Goal: Task Accomplishment & Management: Complete application form

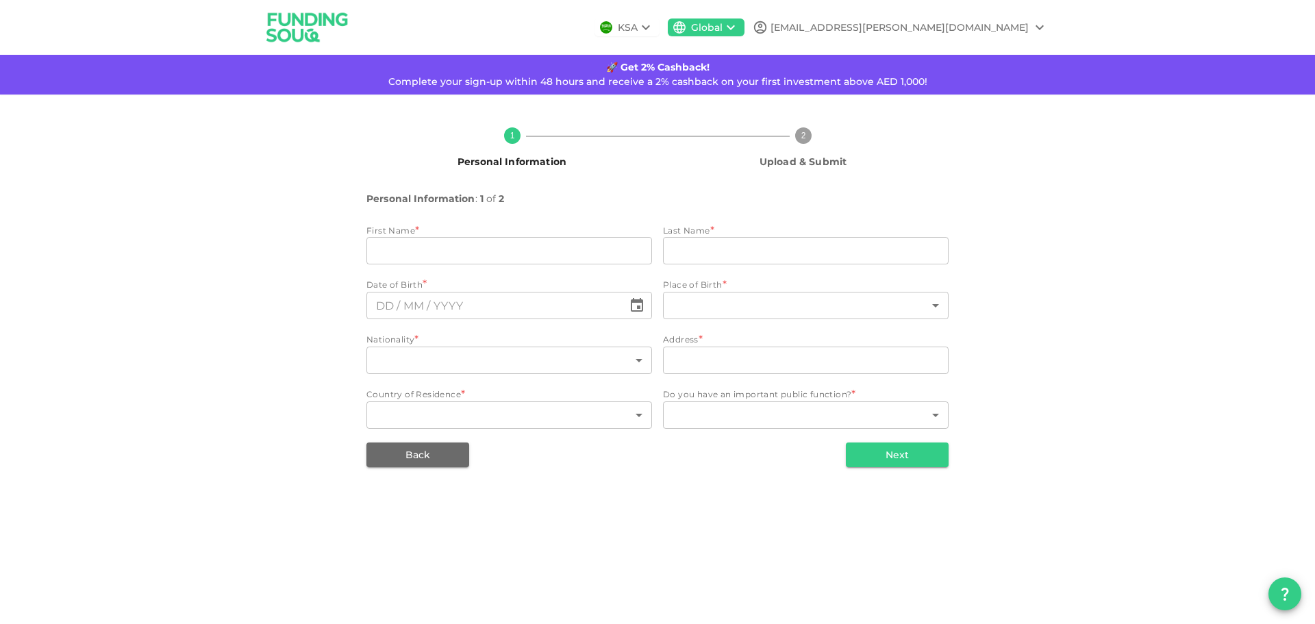
click at [654, 27] on icon at bounding box center [646, 27] width 16 height 16
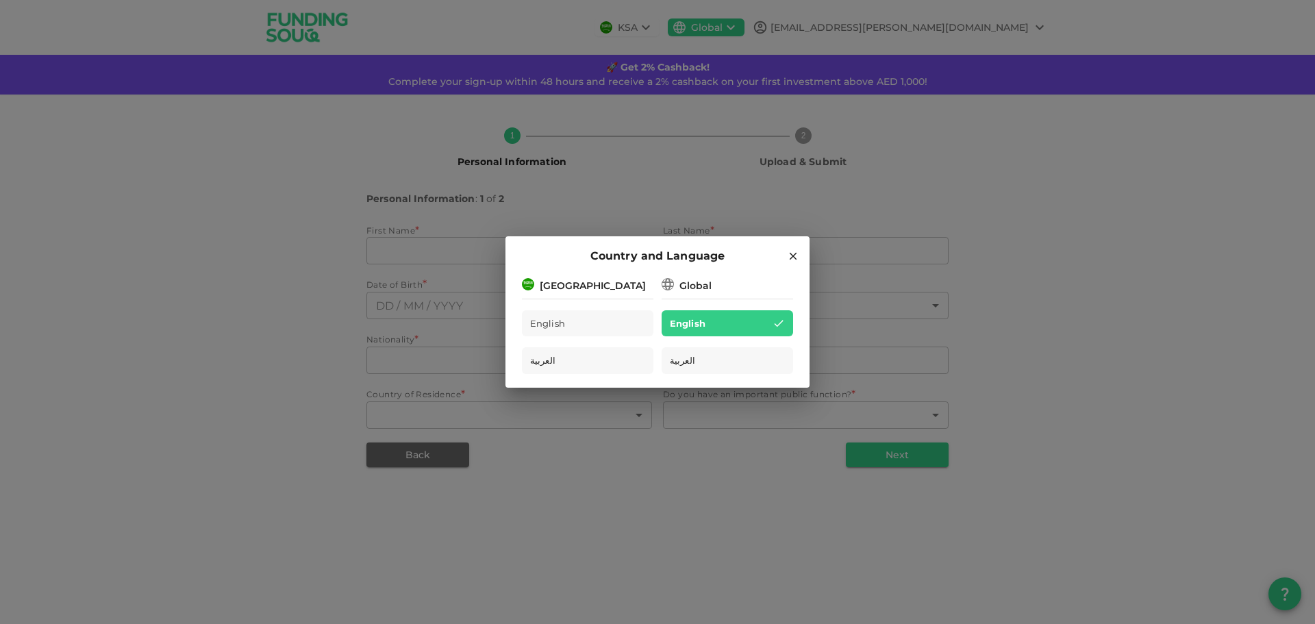
click at [793, 250] on icon at bounding box center [793, 256] width 12 height 12
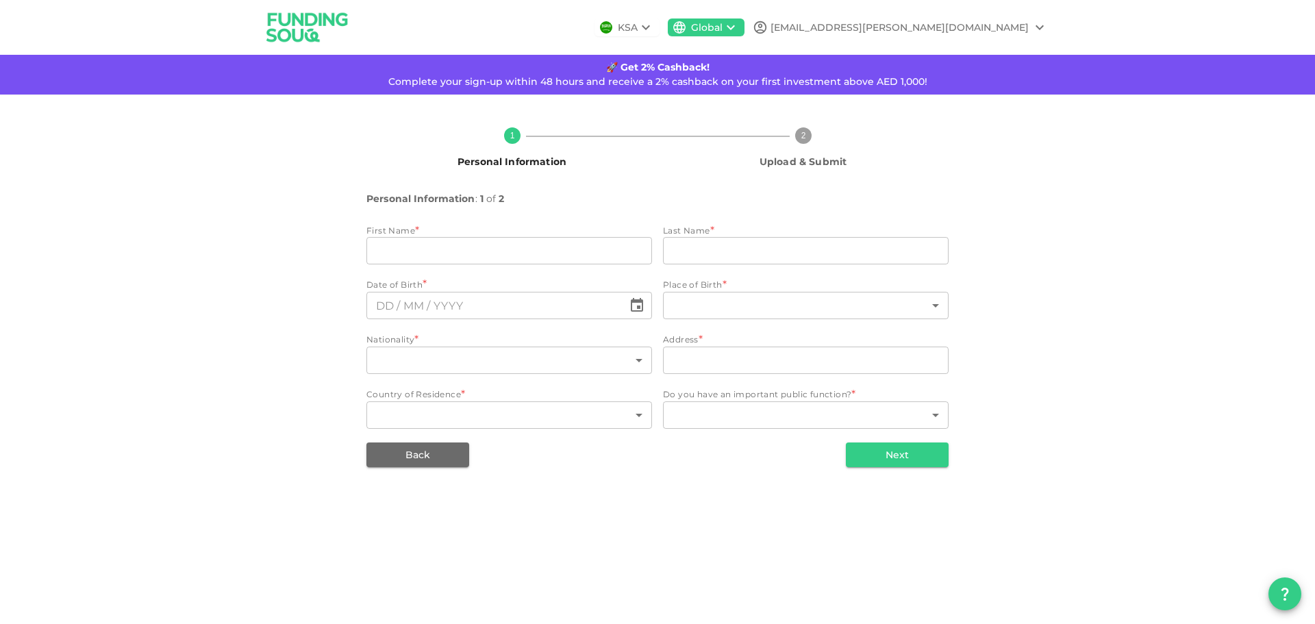
click at [739, 23] on icon at bounding box center [731, 27] width 16 height 16
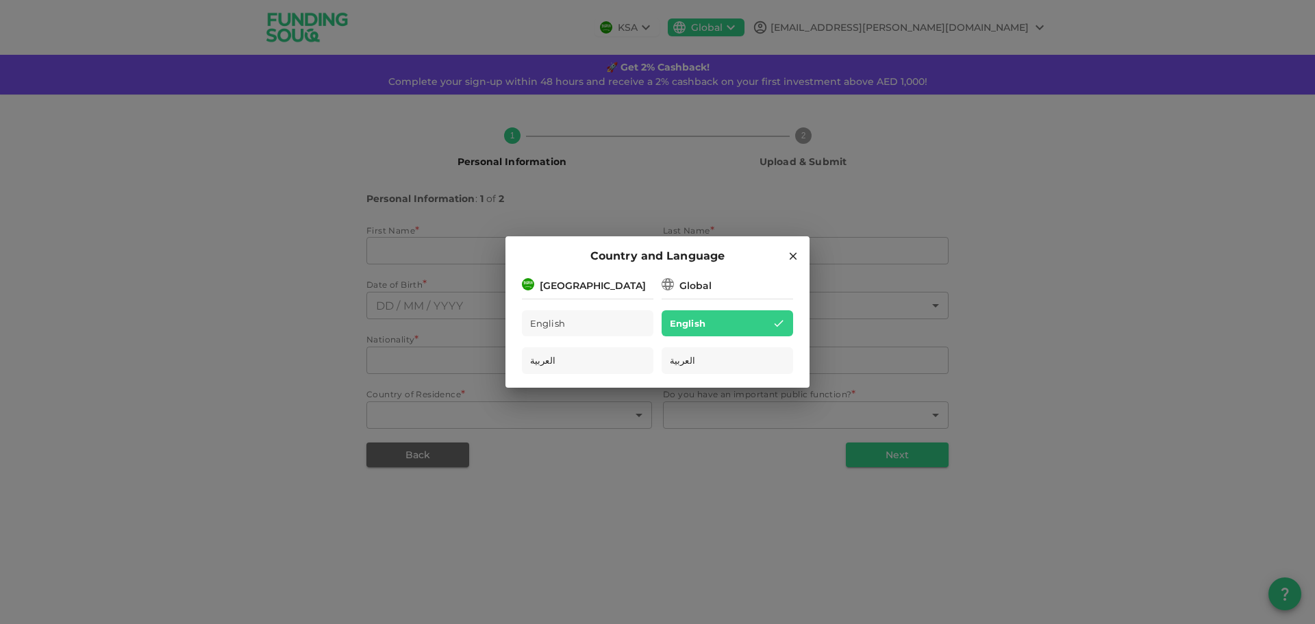
click at [793, 257] on icon at bounding box center [794, 257] width 8 height 8
